Goal: Find specific page/section: Find specific page/section

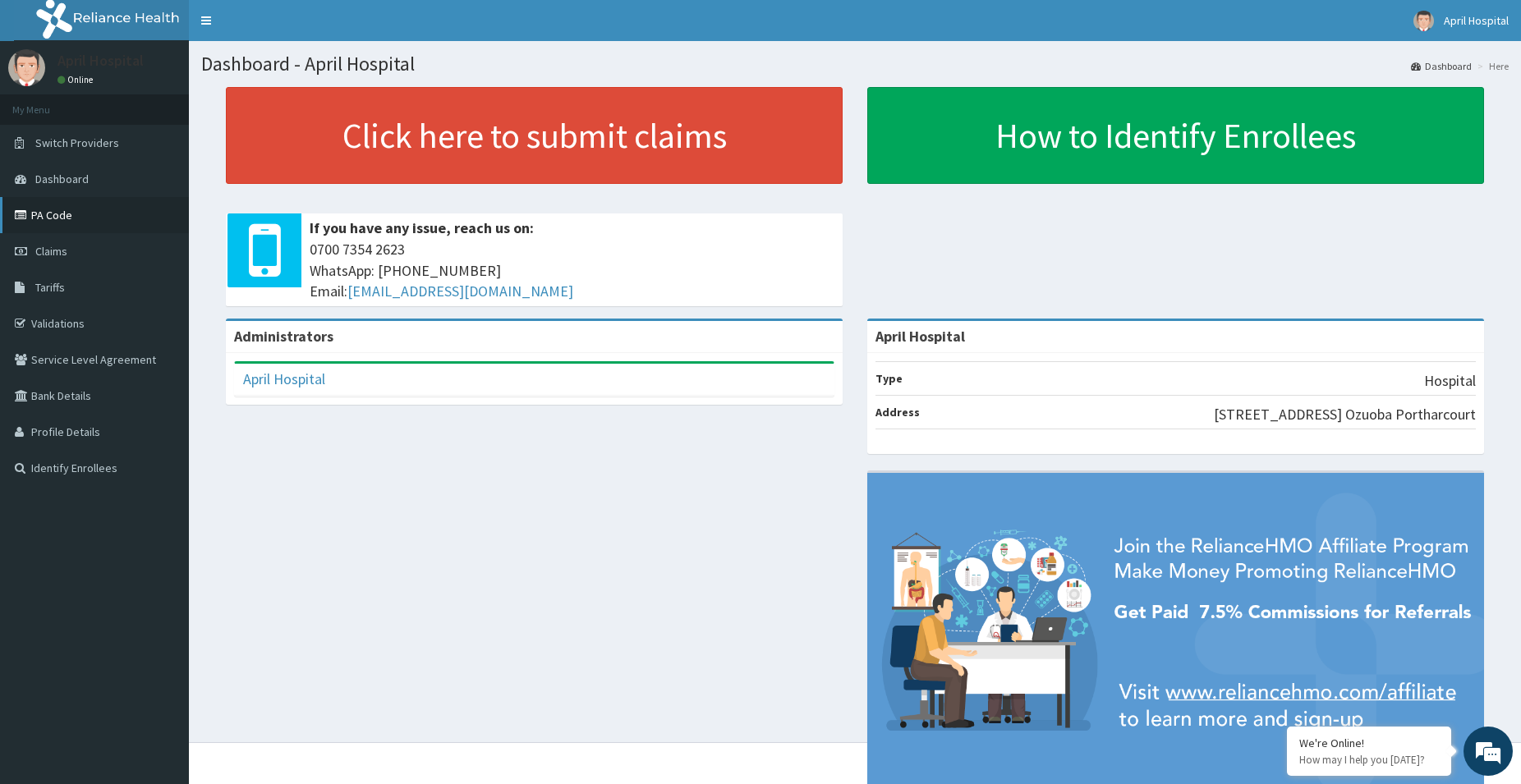
click at [33, 220] on link "PA Code" at bounding box center [94, 214] width 189 height 36
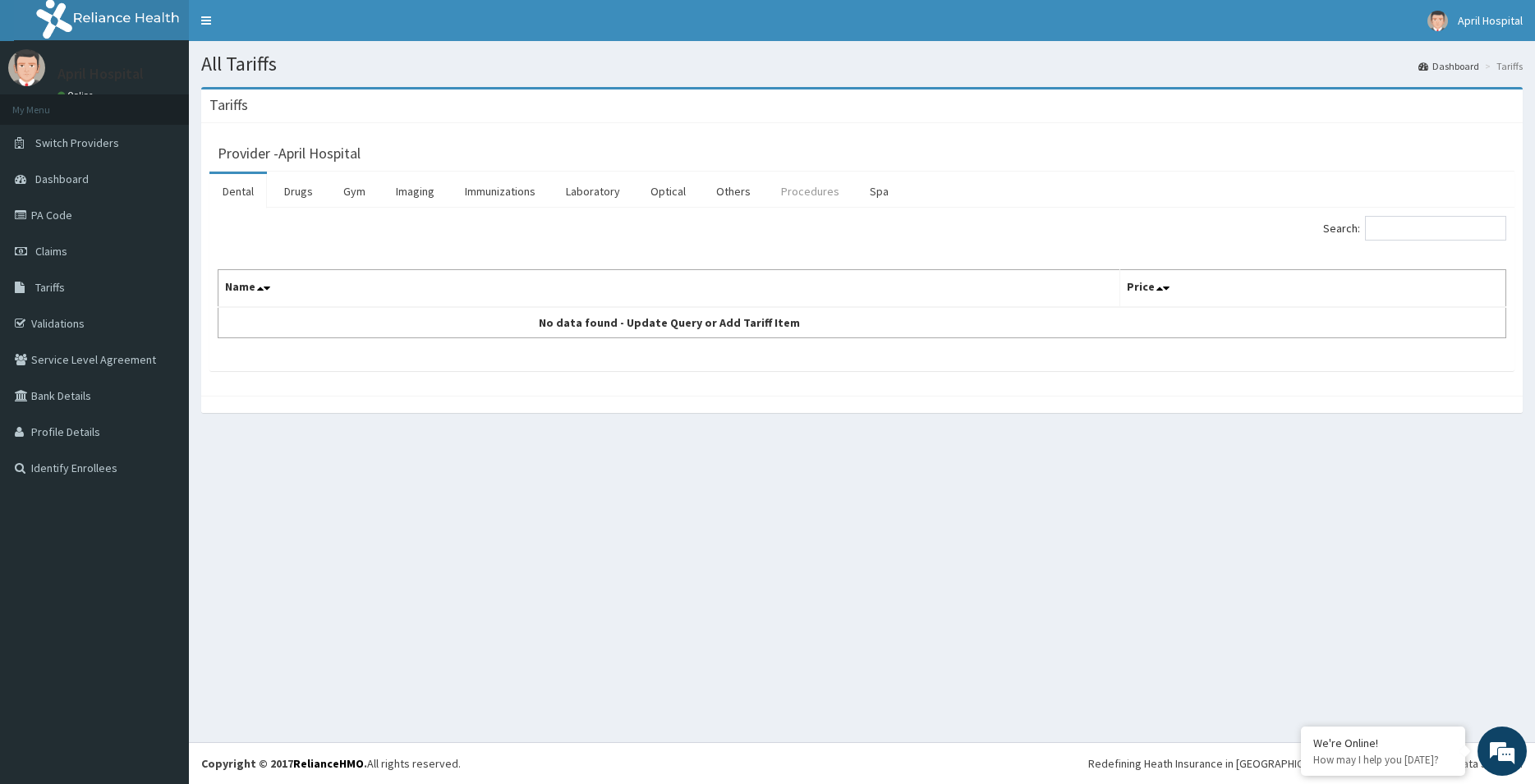
click at [805, 198] on link "Procedures" at bounding box center [810, 191] width 84 height 34
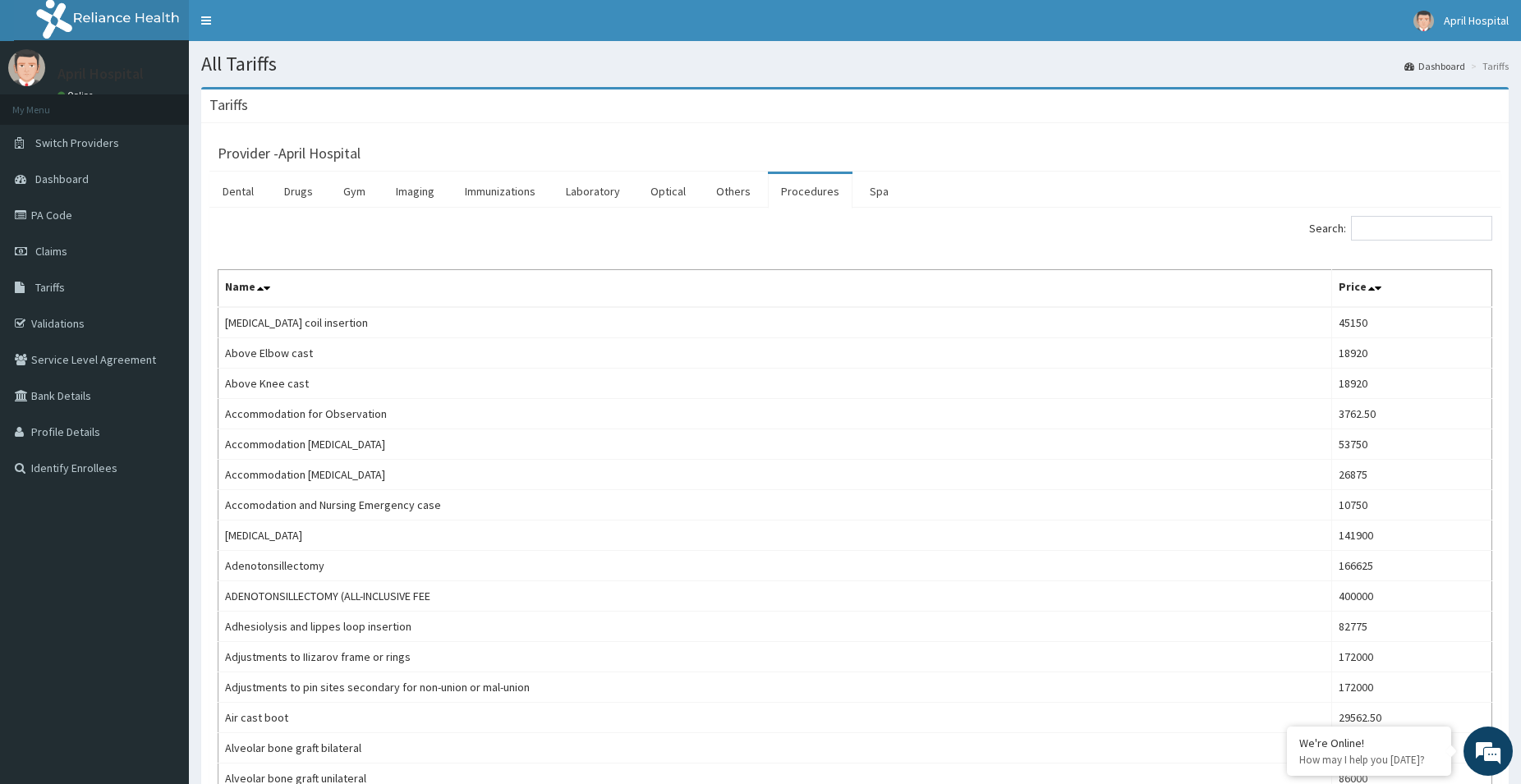
click at [1365, 243] on div "Search:" at bounding box center [1180, 230] width 625 height 29
click at [1377, 231] on input "Search:" at bounding box center [1422, 229] width 142 height 25
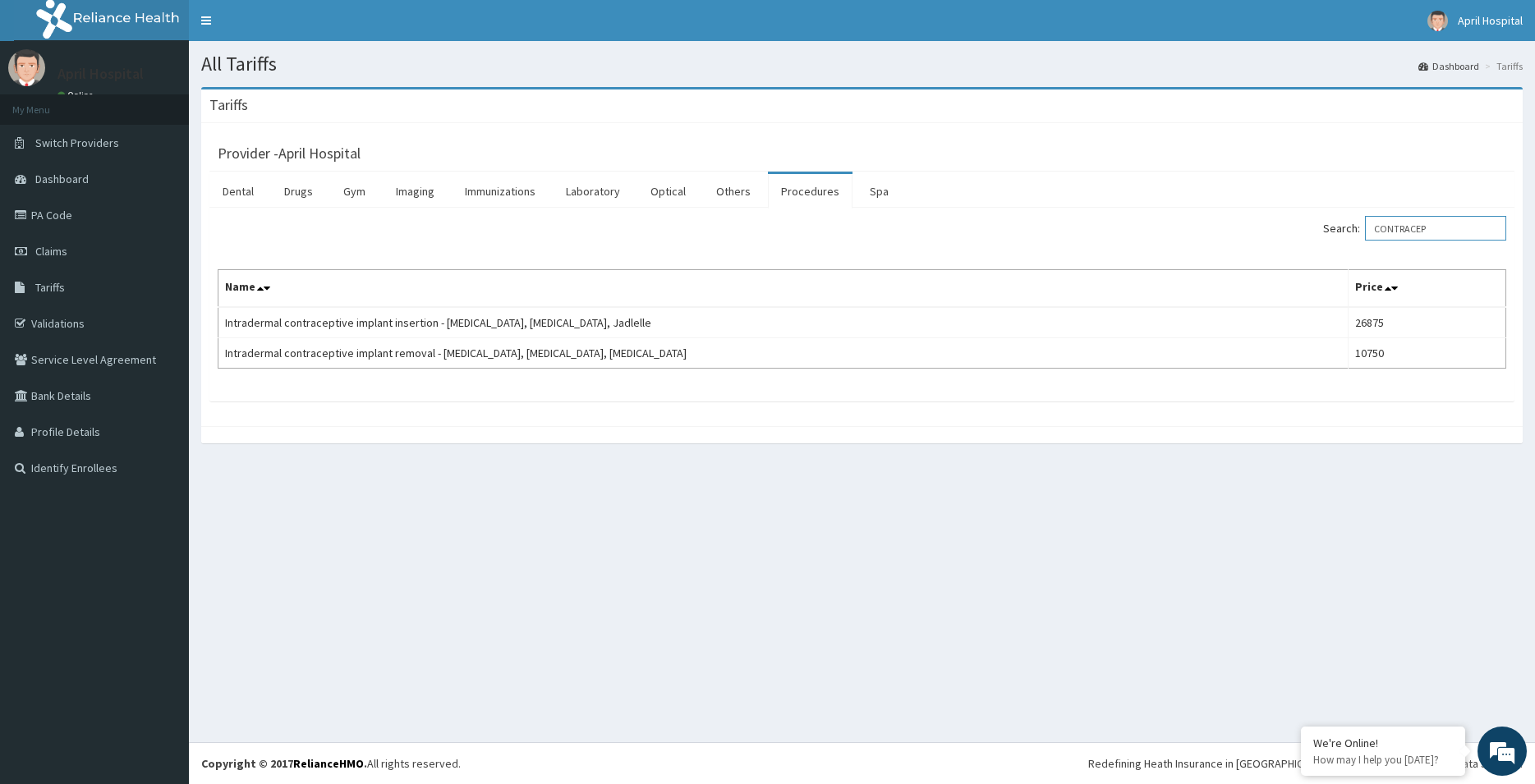
type input "CONTRACEP"
click at [63, 326] on link "Validations" at bounding box center [94, 323] width 189 height 36
